Goal: Transaction & Acquisition: Download file/media

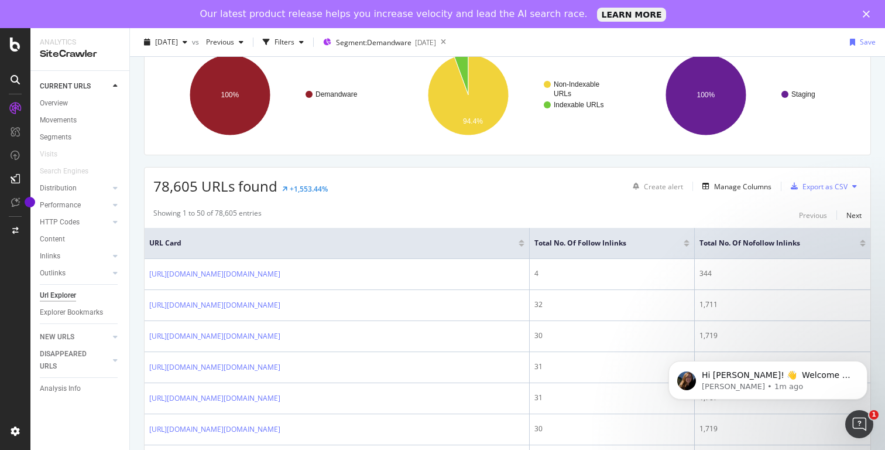
scroll to position [95, 0]
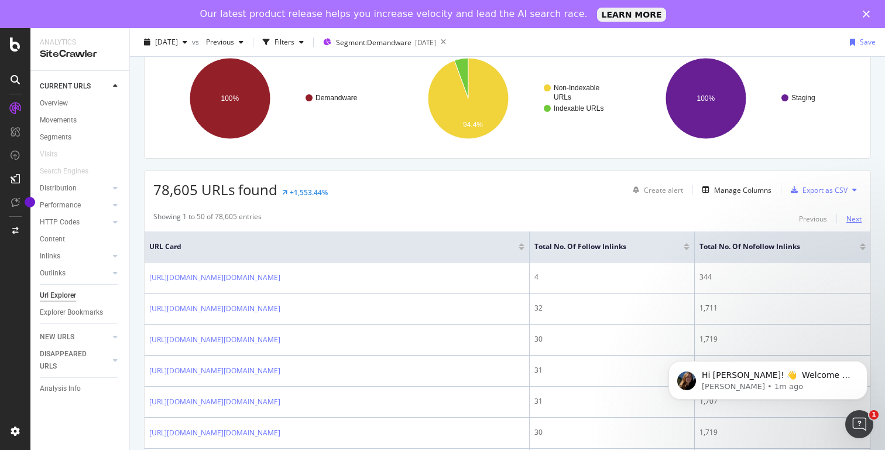
click at [854, 219] on div "Next" at bounding box center [854, 219] width 15 height 10
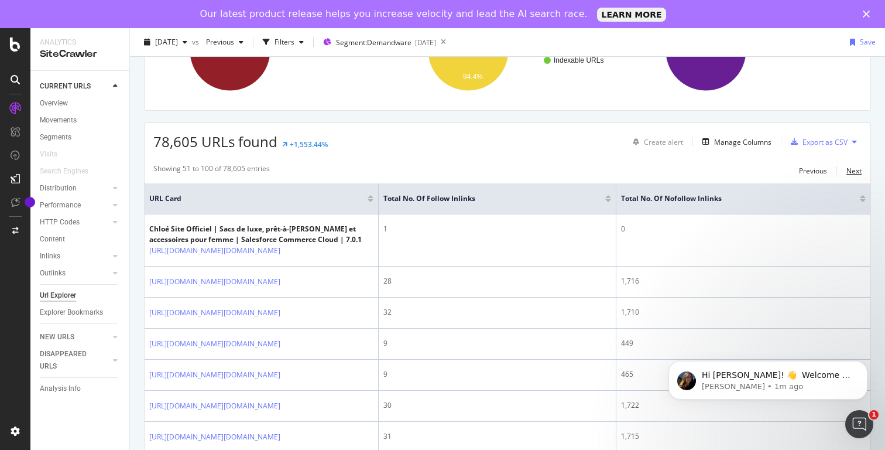
scroll to position [149, 0]
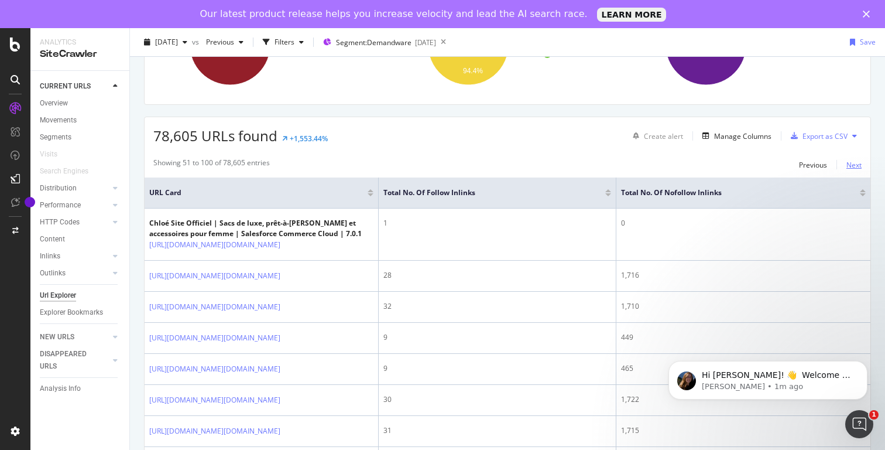
click at [857, 163] on div "Next" at bounding box center [854, 165] width 15 height 10
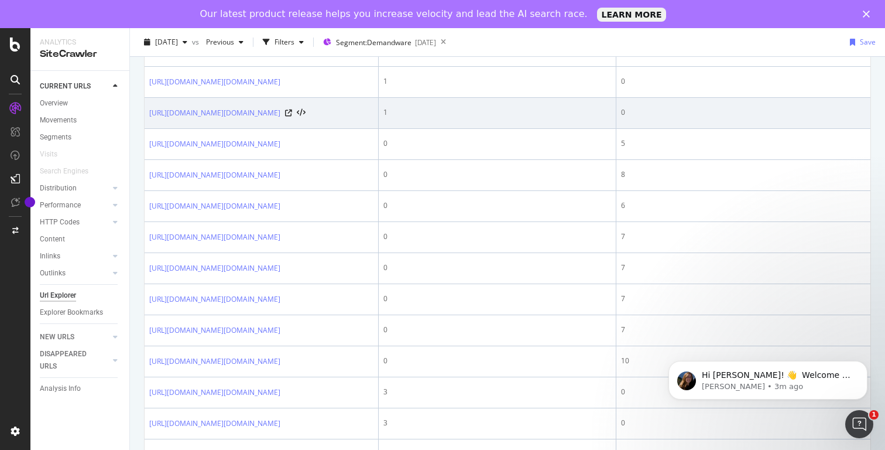
scroll to position [0, 0]
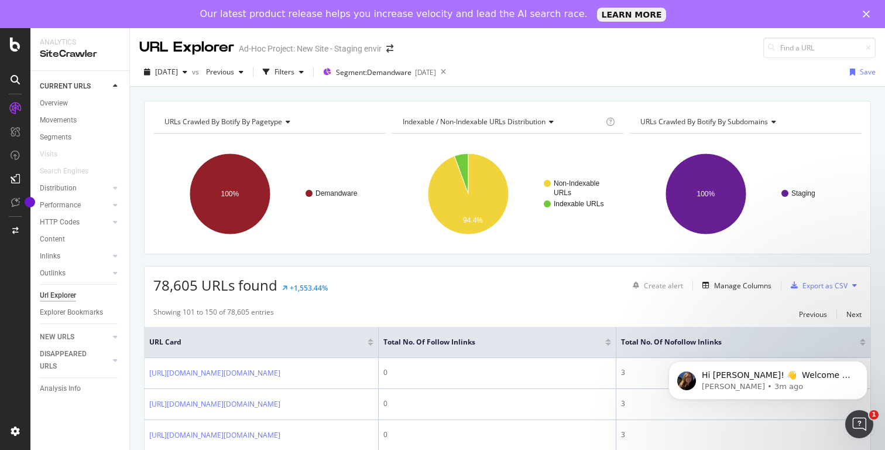
click at [855, 285] on icon at bounding box center [855, 285] width 5 height 7
click at [737, 313] on div "Showing 101 to 150 of 78,605 entries Previous Next" at bounding box center [508, 314] width 726 height 14
click at [817, 287] on div "Export as CSV" at bounding box center [825, 285] width 45 height 10
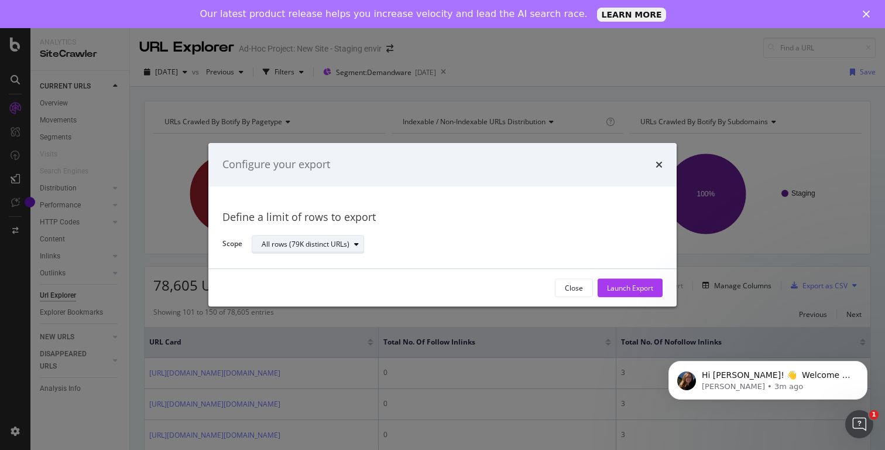
click at [351, 248] on div "All rows (79K distinct URLs)" at bounding box center [313, 244] width 102 height 16
click at [467, 240] on div "All rows (79K distinct URLs)" at bounding box center [453, 244] width 402 height 20
click at [626, 289] on div "Launch Export" at bounding box center [630, 288] width 46 height 10
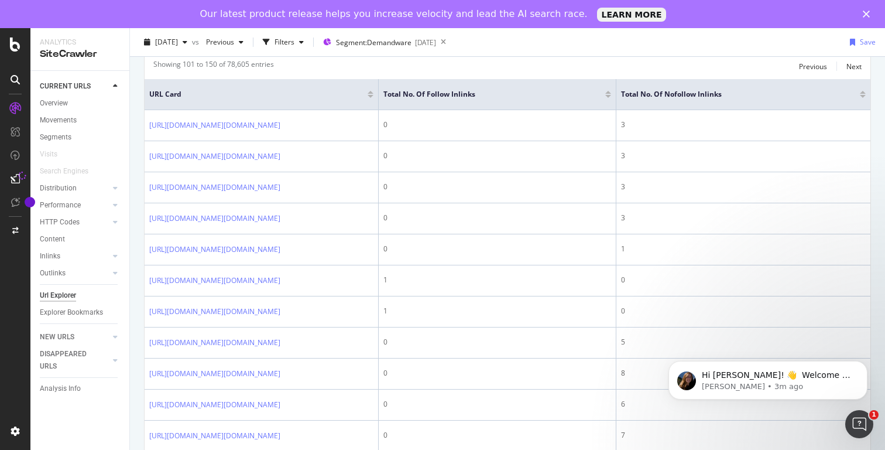
scroll to position [248, 0]
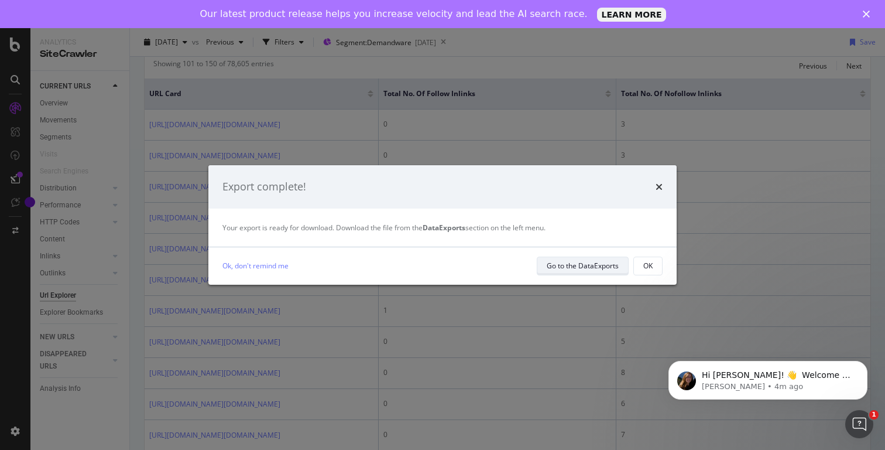
click at [565, 267] on div "Go to the DataExports" at bounding box center [583, 266] width 72 height 10
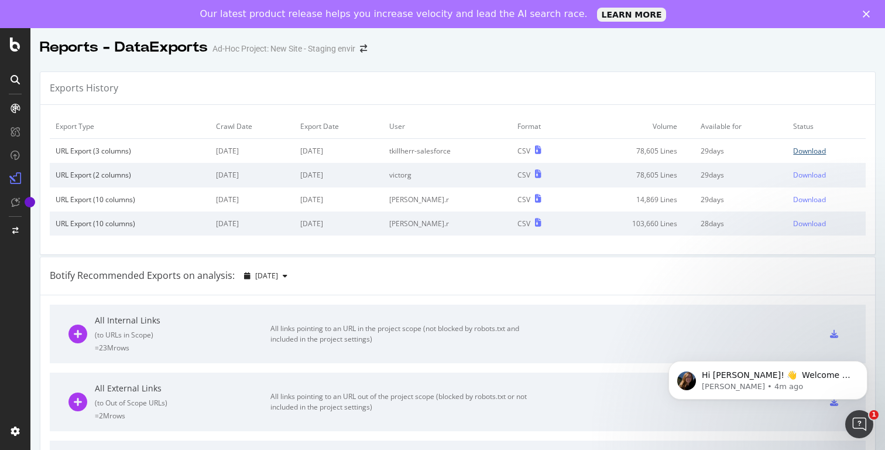
click at [814, 153] on div "Download" at bounding box center [809, 151] width 33 height 10
